Goal: Information Seeking & Learning: Learn about a topic

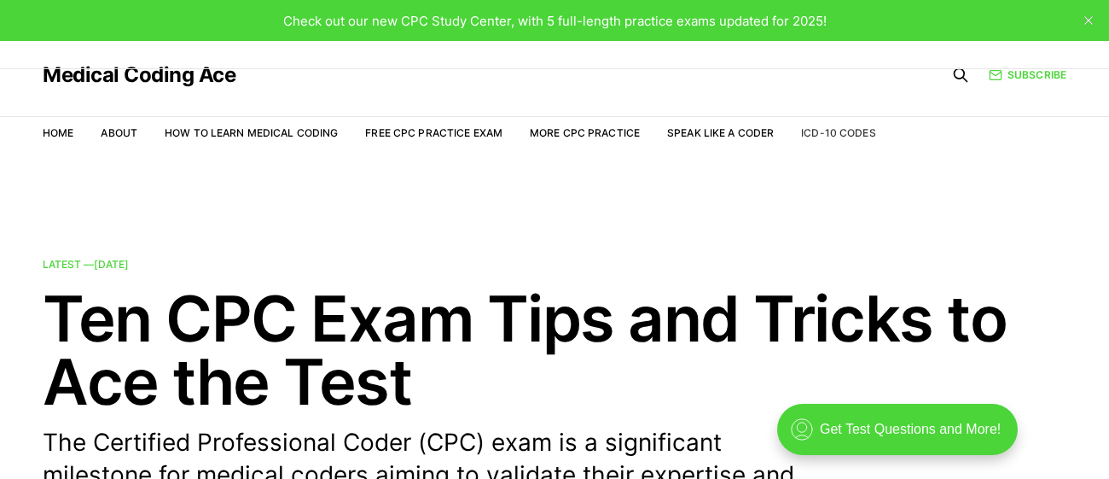
click at [841, 137] on link "ICD-10 Codes" at bounding box center [838, 132] width 74 height 13
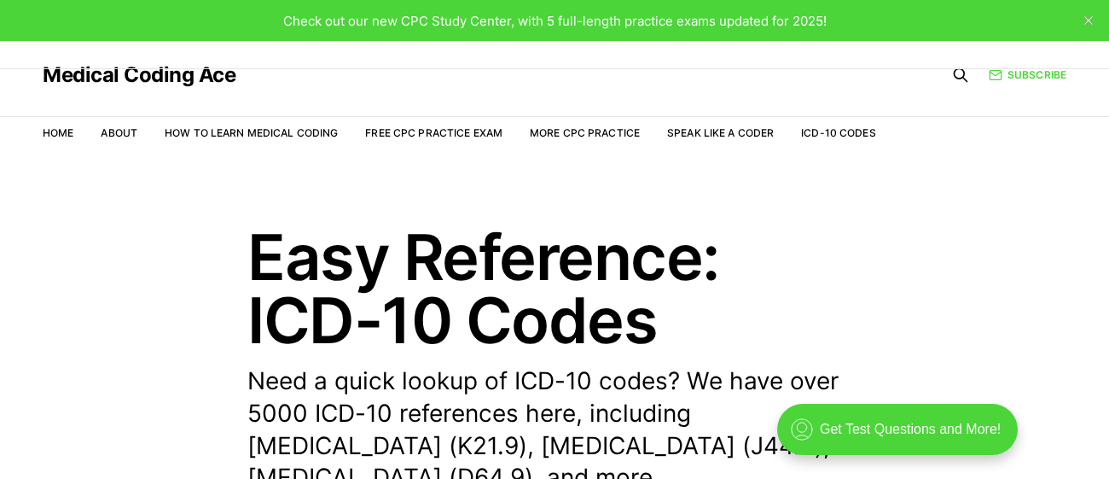
click at [690, 137] on ul "Home About How to Learn Medical Coding Free CPC Practice Exam More CPC Practice…" at bounding box center [460, 133] width 834 height 16
click at [695, 138] on link "Speak Like a Coder" at bounding box center [720, 132] width 107 height 13
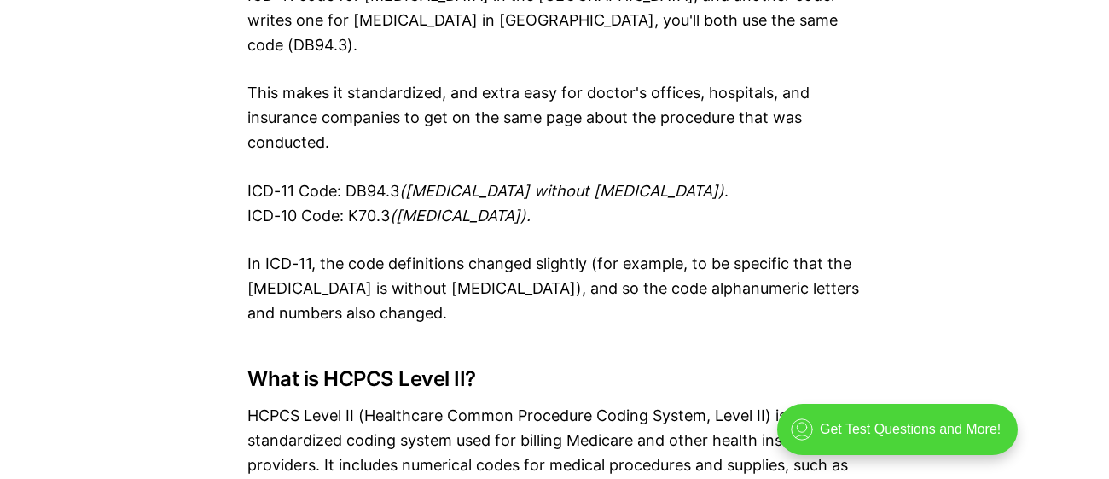
scroll to position [2706, 0]
